Goal: Navigation & Orientation: Find specific page/section

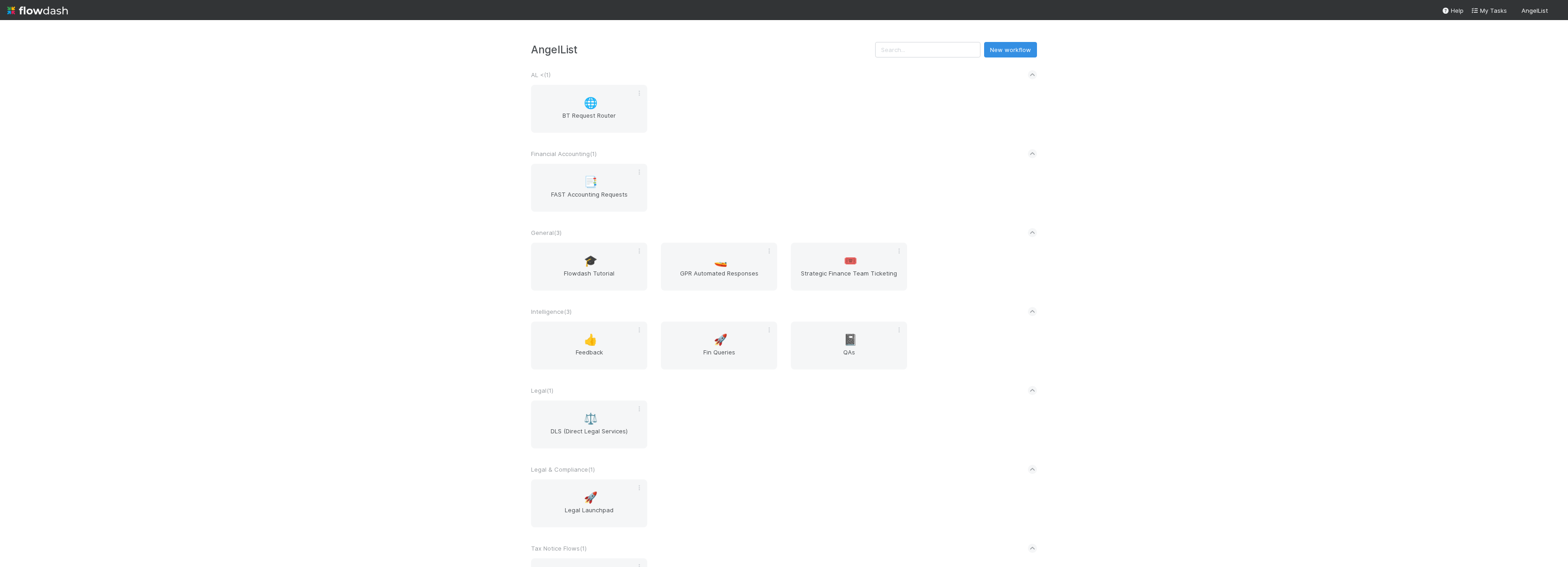
click at [558, 311] on span "Intelligence ( 3 )" at bounding box center [551, 311] width 41 height 7
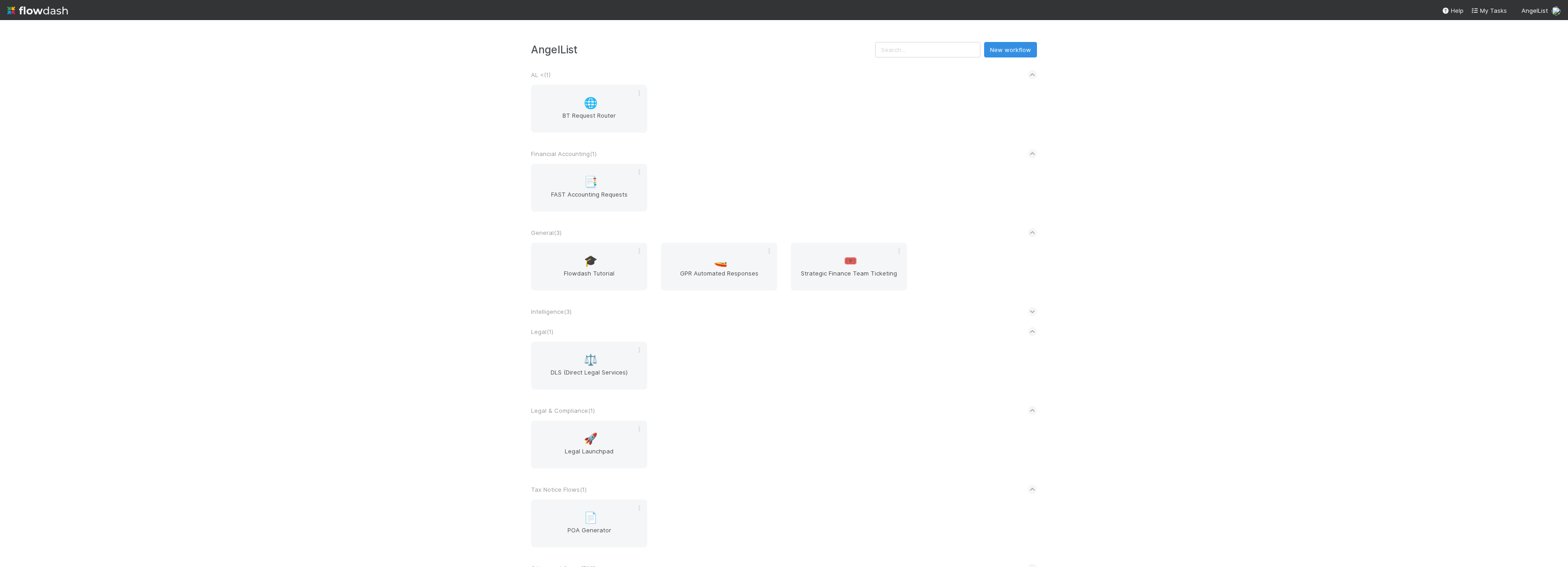
click at [557, 313] on span "Intelligence ( 3 )" at bounding box center [551, 311] width 41 height 7
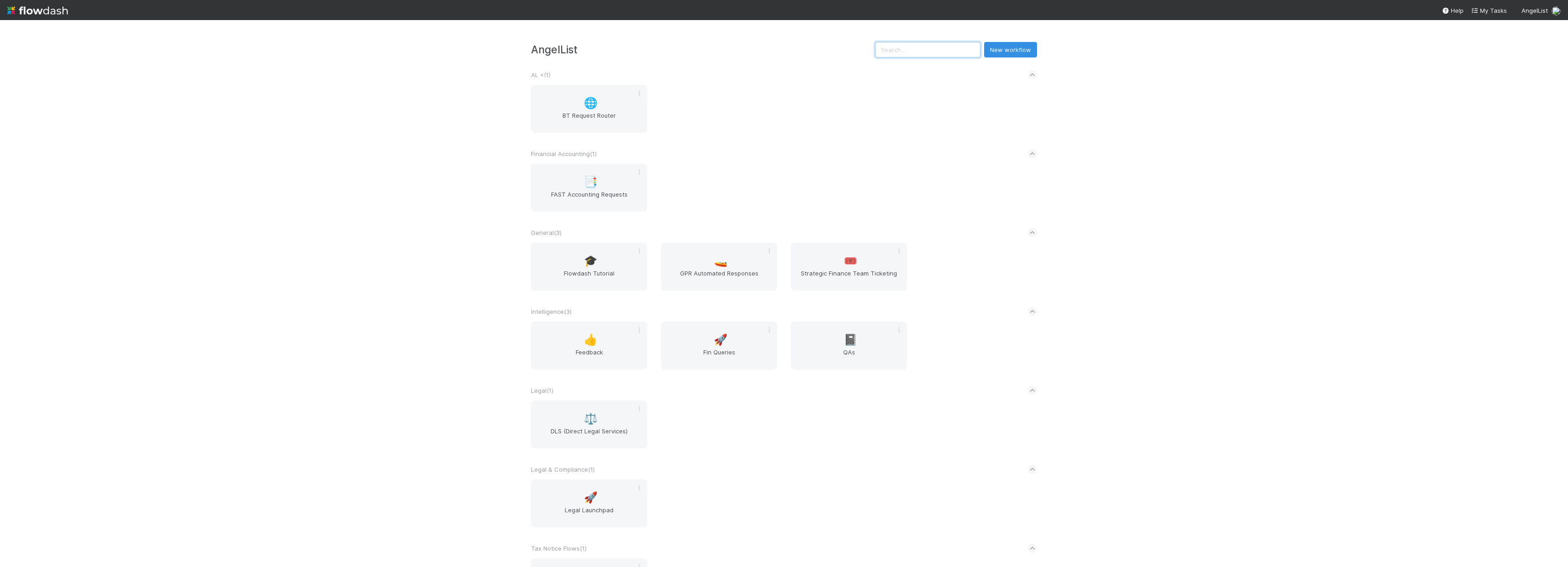
click at [928, 54] on input "text" at bounding box center [928, 49] width 105 height 15
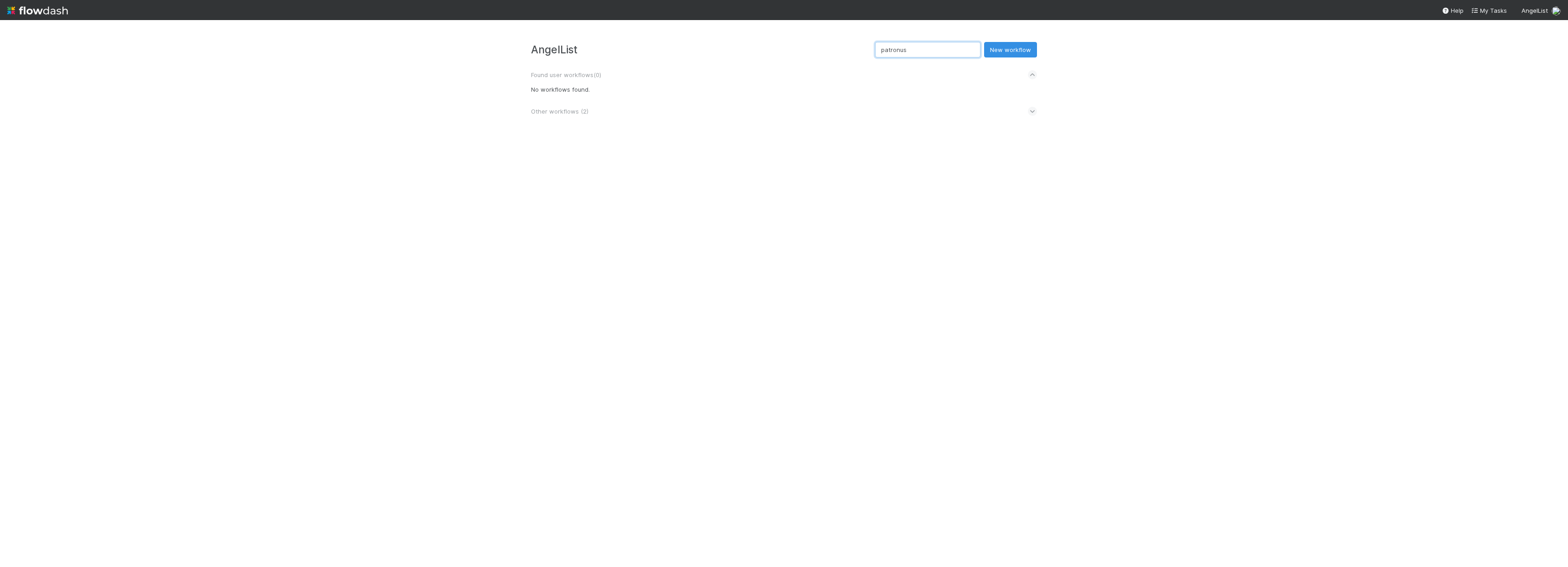
type input "patronus"
click at [47, 12] on img at bounding box center [38, 10] width 61 height 15
click at [37, 10] on img at bounding box center [38, 10] width 61 height 15
click at [957, 52] on input "patronus" at bounding box center [928, 49] width 105 height 15
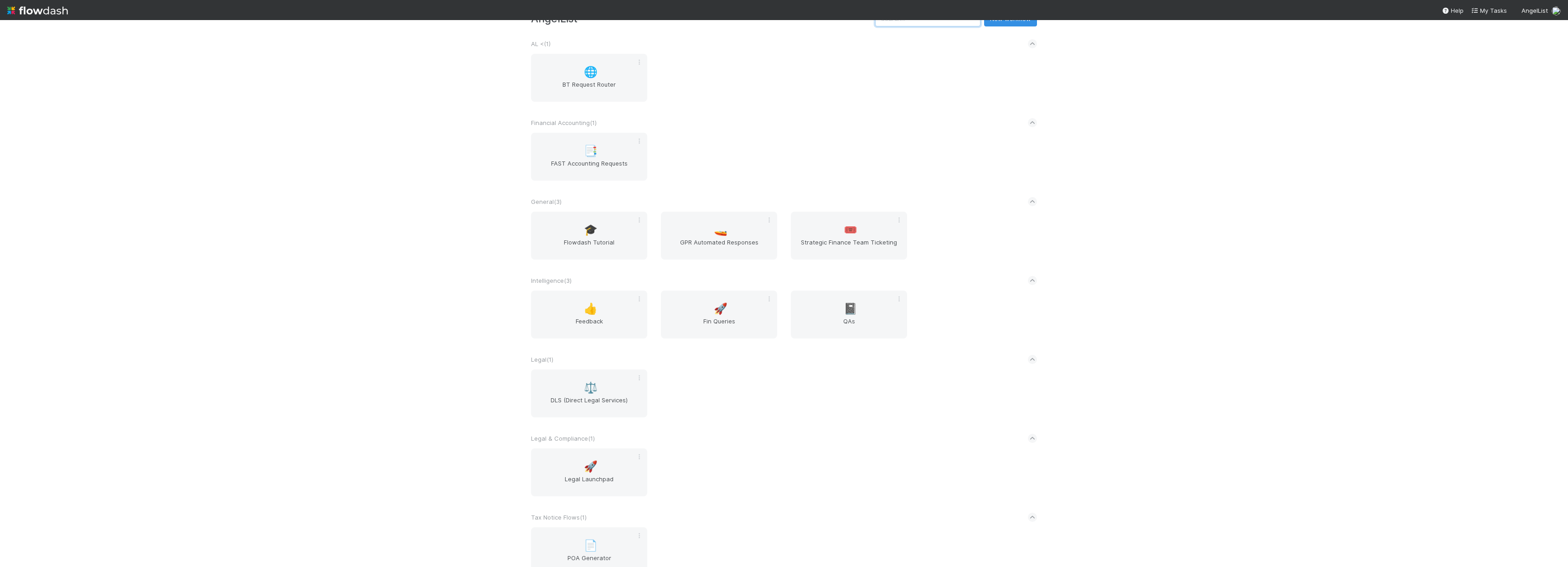
scroll to position [70, 0]
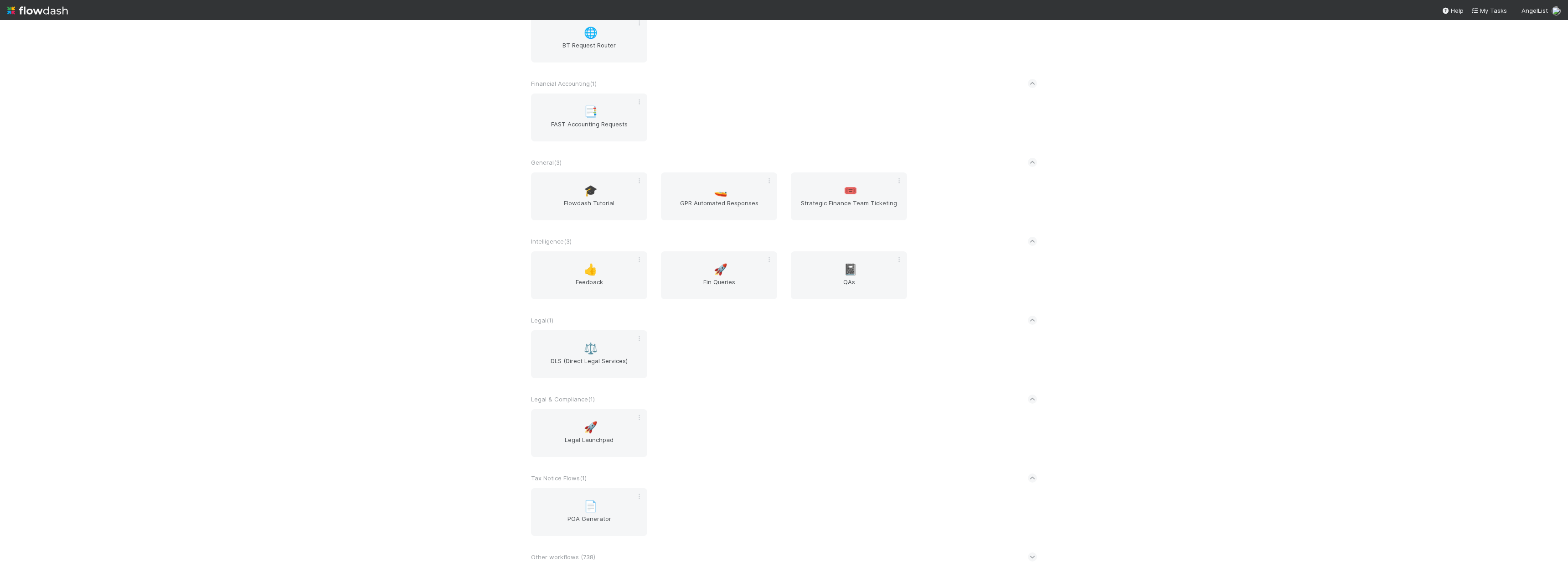
click at [580, 555] on span "Other workflows ( 738 )" at bounding box center [563, 557] width 65 height 7
click at [942, 38] on div "🌐 BT Request Router" at bounding box center [784, 44] width 520 height 59
click at [939, 46] on div "🌐 BT Request Router" at bounding box center [784, 44] width 520 height 59
click at [927, 48] on div "🌐 BT Request Router" at bounding box center [784, 44] width 520 height 59
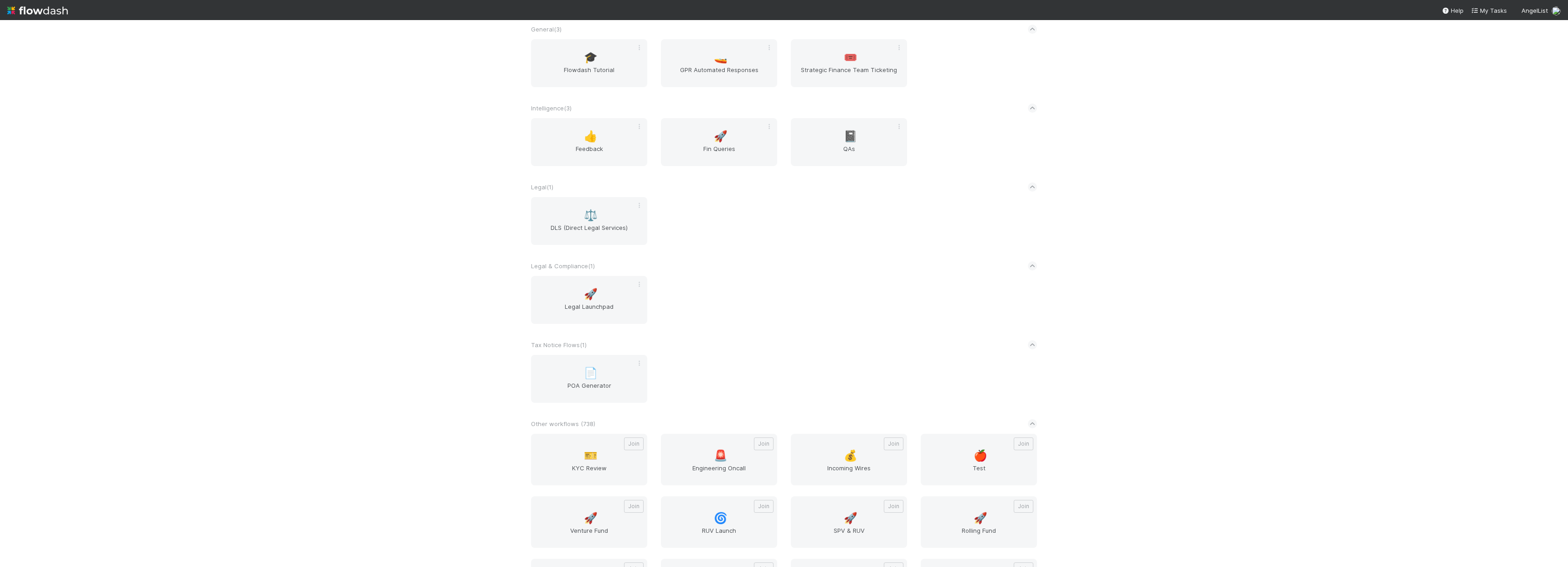
scroll to position [162, 0]
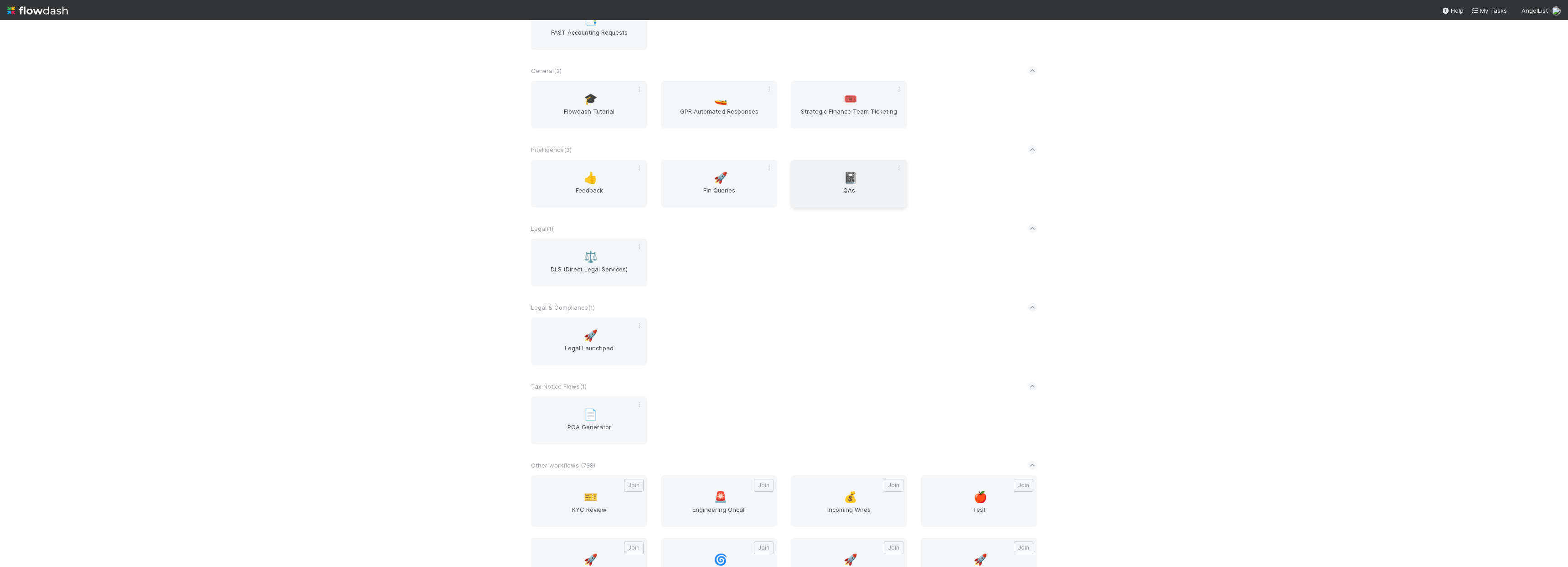
click at [845, 183] on span "📓" at bounding box center [850, 177] width 13 height 12
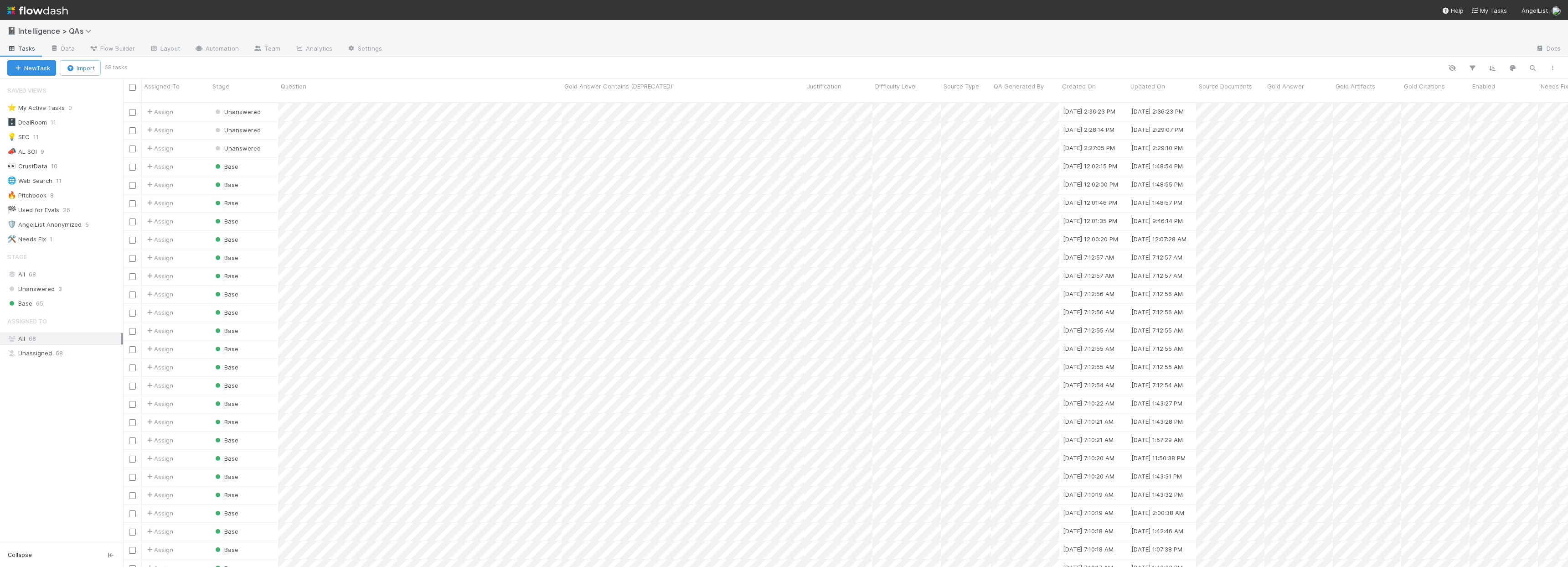
scroll to position [0, 107]
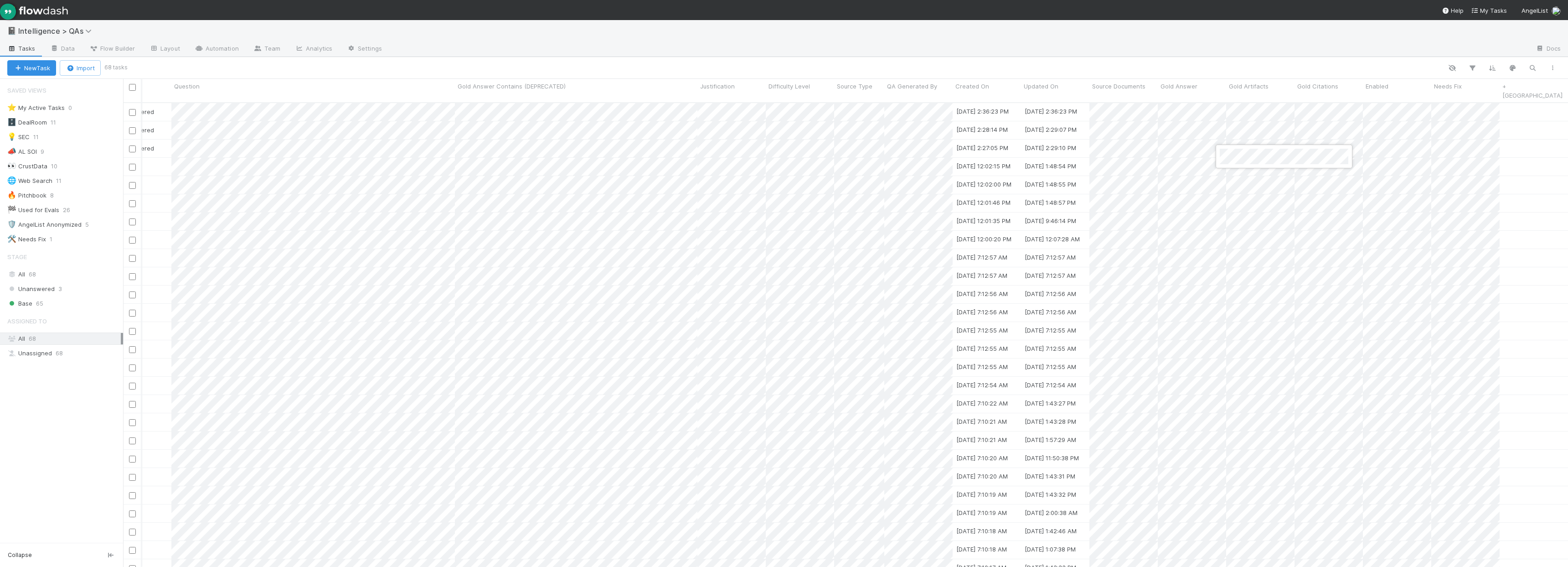
click at [1189, 129] on div at bounding box center [784, 283] width 1568 height 567
click at [1262, 55] on div at bounding box center [959, 49] width 1139 height 15
click at [1349, 55] on div at bounding box center [959, 49] width 1139 height 15
click at [1395, 41] on div at bounding box center [784, 283] width 1568 height 567
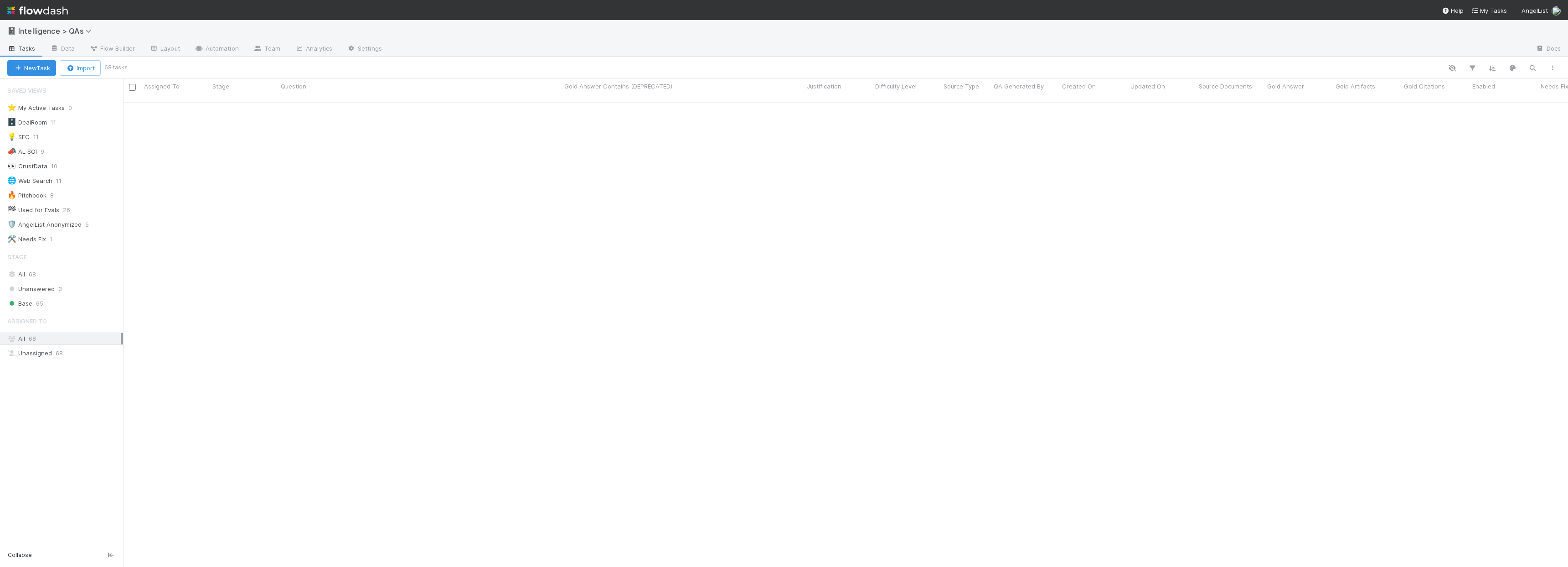
scroll to position [0, 0]
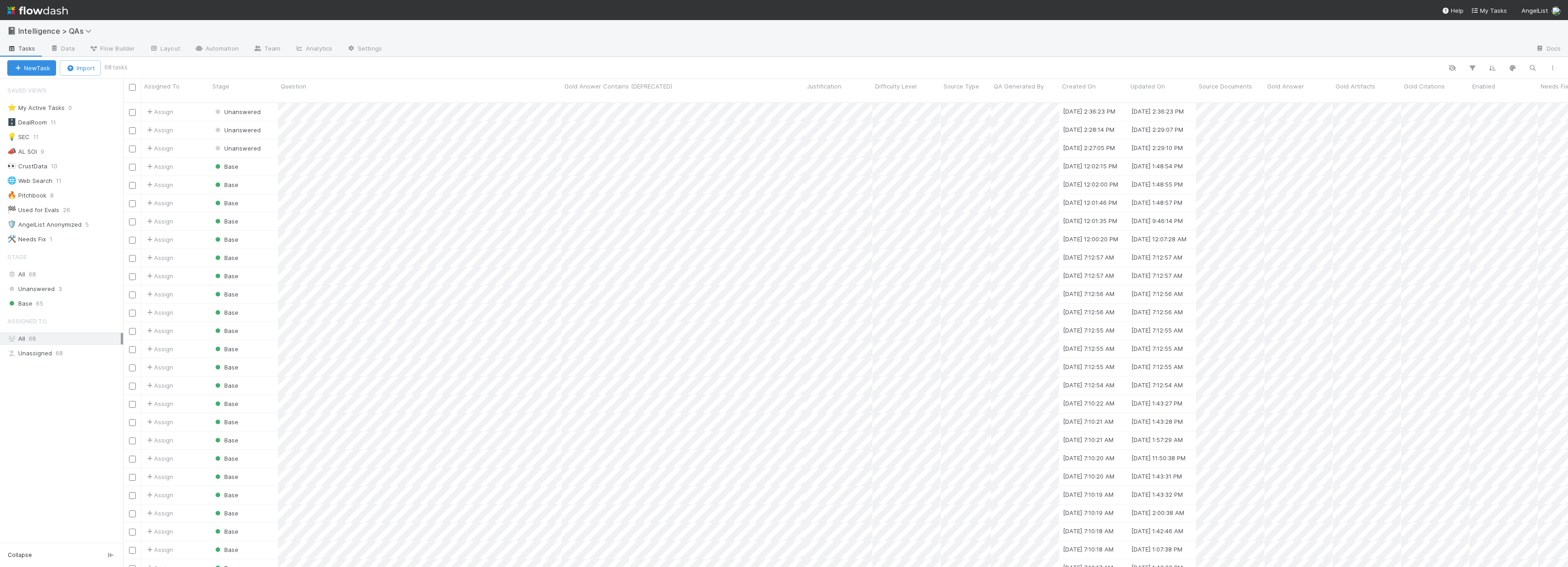
click at [1337, 34] on div "📓 Intelligence > QAs" at bounding box center [784, 31] width 1568 height 22
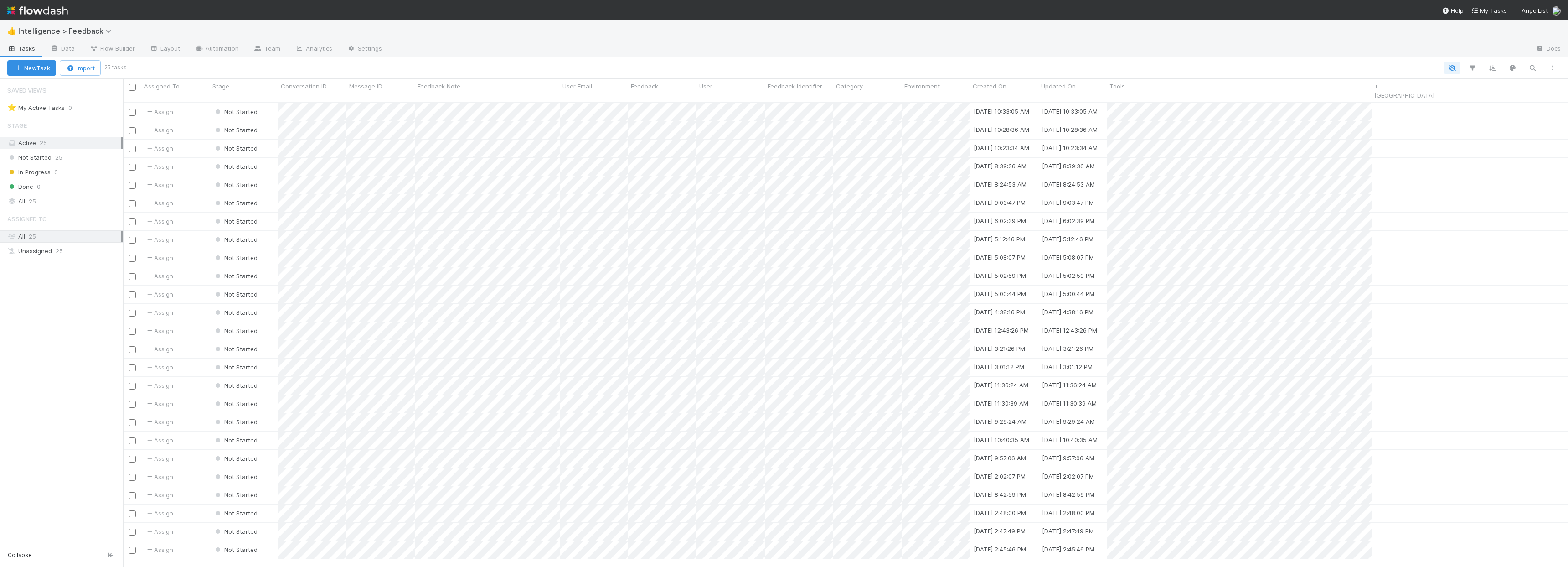
scroll to position [465, 1438]
click at [1209, 35] on div "👍 Intelligence > Feedback" at bounding box center [784, 31] width 1568 height 22
click at [93, 33] on span "Intelligence > Feedback" at bounding box center [67, 30] width 98 height 9
click at [66, 168] on div "📓 Intelligence > QAs" at bounding box center [119, 169] width 217 height 9
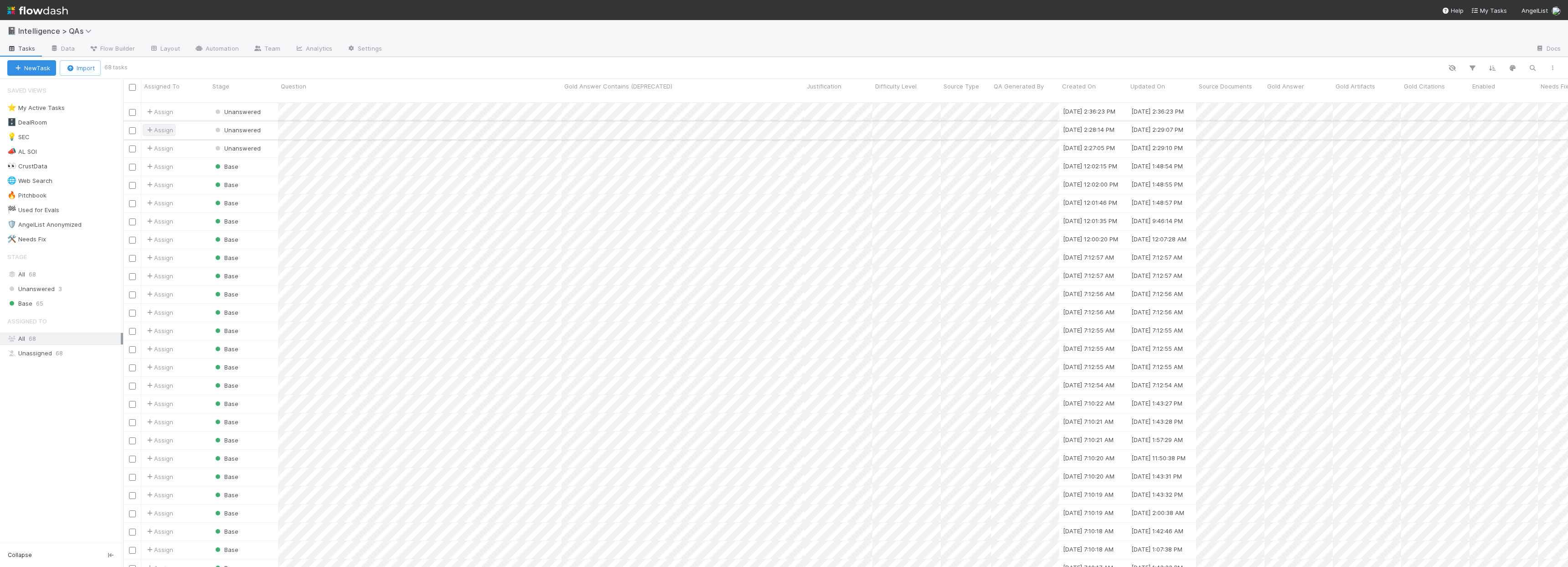
scroll to position [465, 1438]
drag, startPoint x: 977, startPoint y: 41, endPoint x: 1093, endPoint y: 28, distance: 116.7
click at [978, 41] on div "📓 Intelligence > QAs" at bounding box center [784, 31] width 1568 height 22
click at [1501, 12] on span "My Tasks" at bounding box center [1488, 10] width 36 height 7
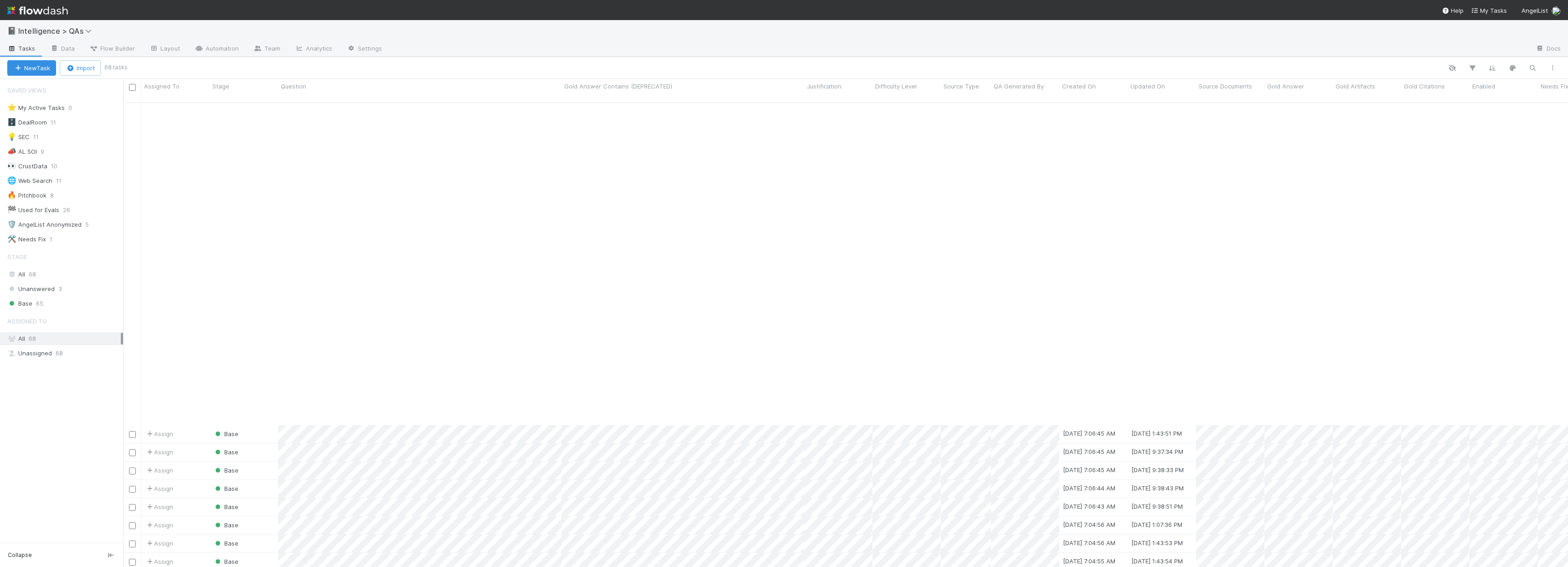
scroll to position [769, 0]
